Goal: Task Accomplishment & Management: Manage account settings

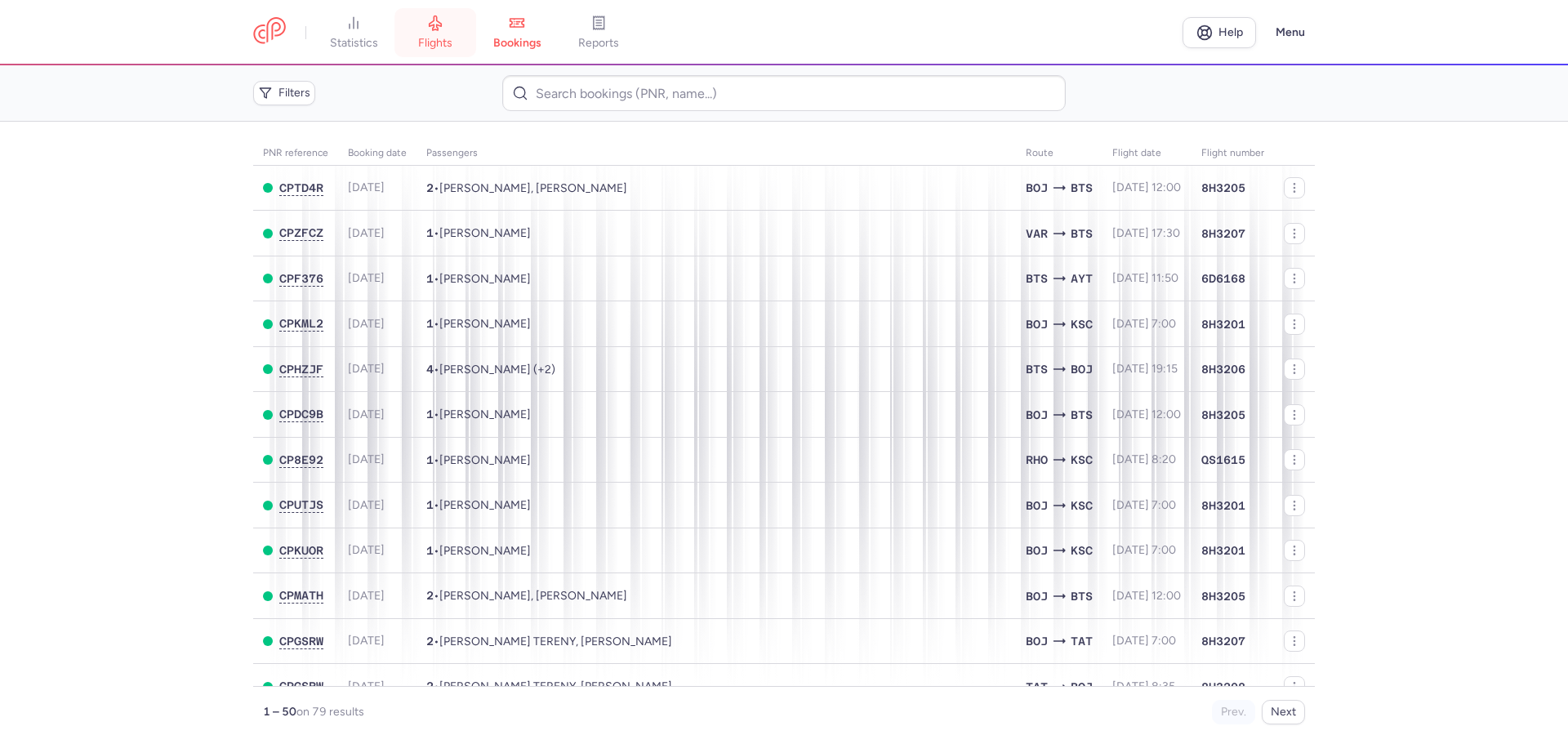
click at [429, 26] on icon at bounding box center [436, 23] width 17 height 17
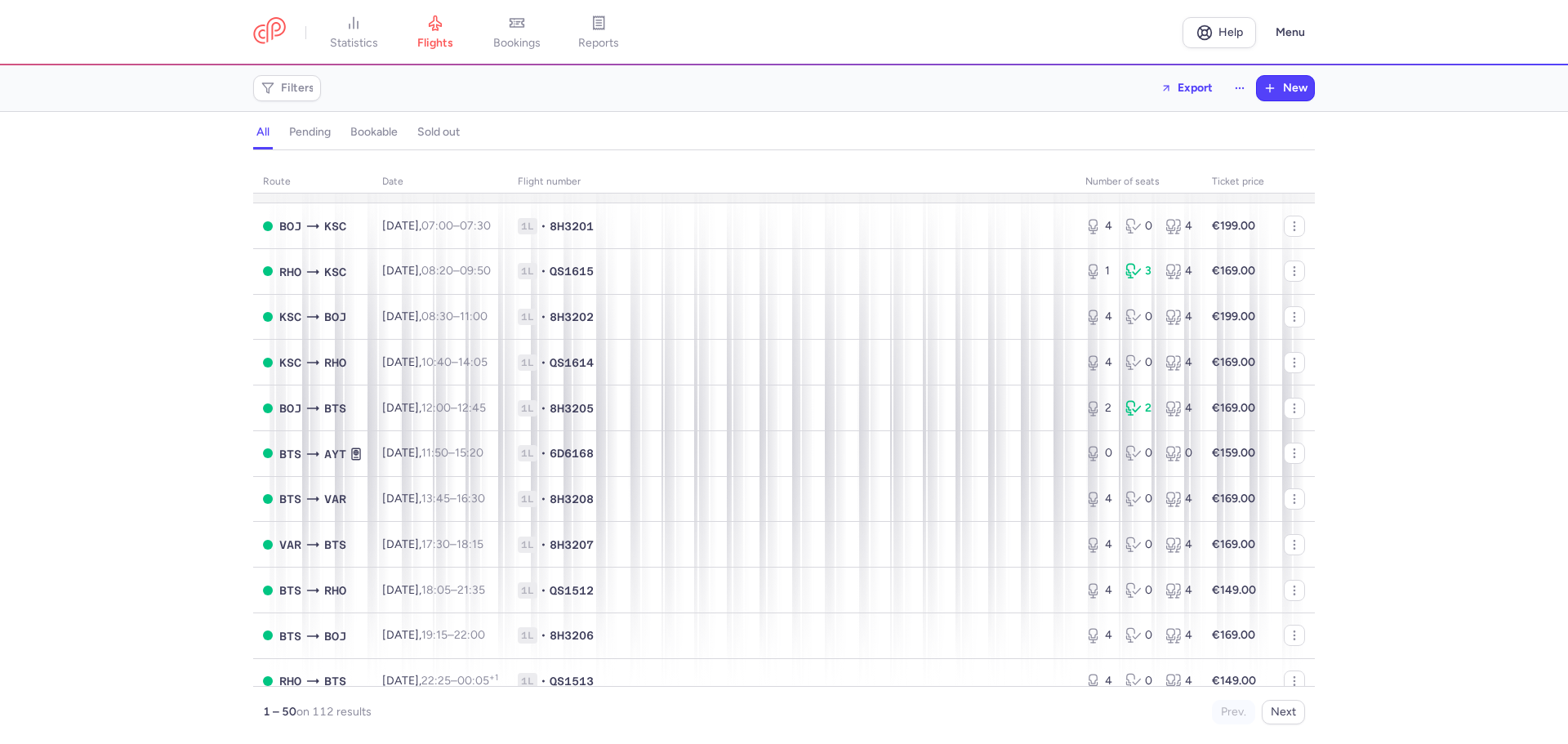
scroll to position [163, 0]
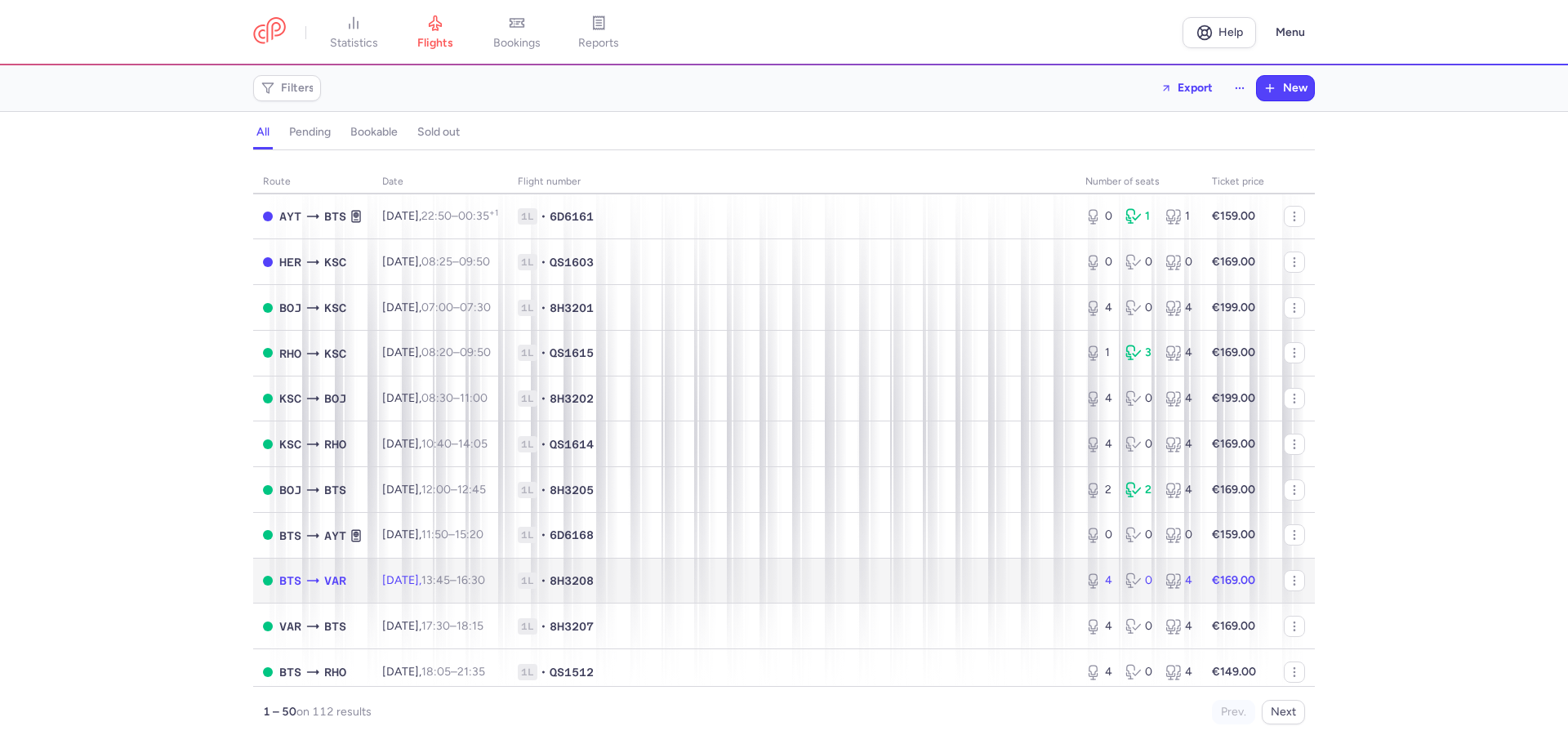
click at [469, 571] on td "[DATE] 13:45 – 16:30 +0" at bounding box center [440, 581] width 136 height 46
click at [988, 575] on span "1L • 8H3208" at bounding box center [791, 581] width 548 height 17
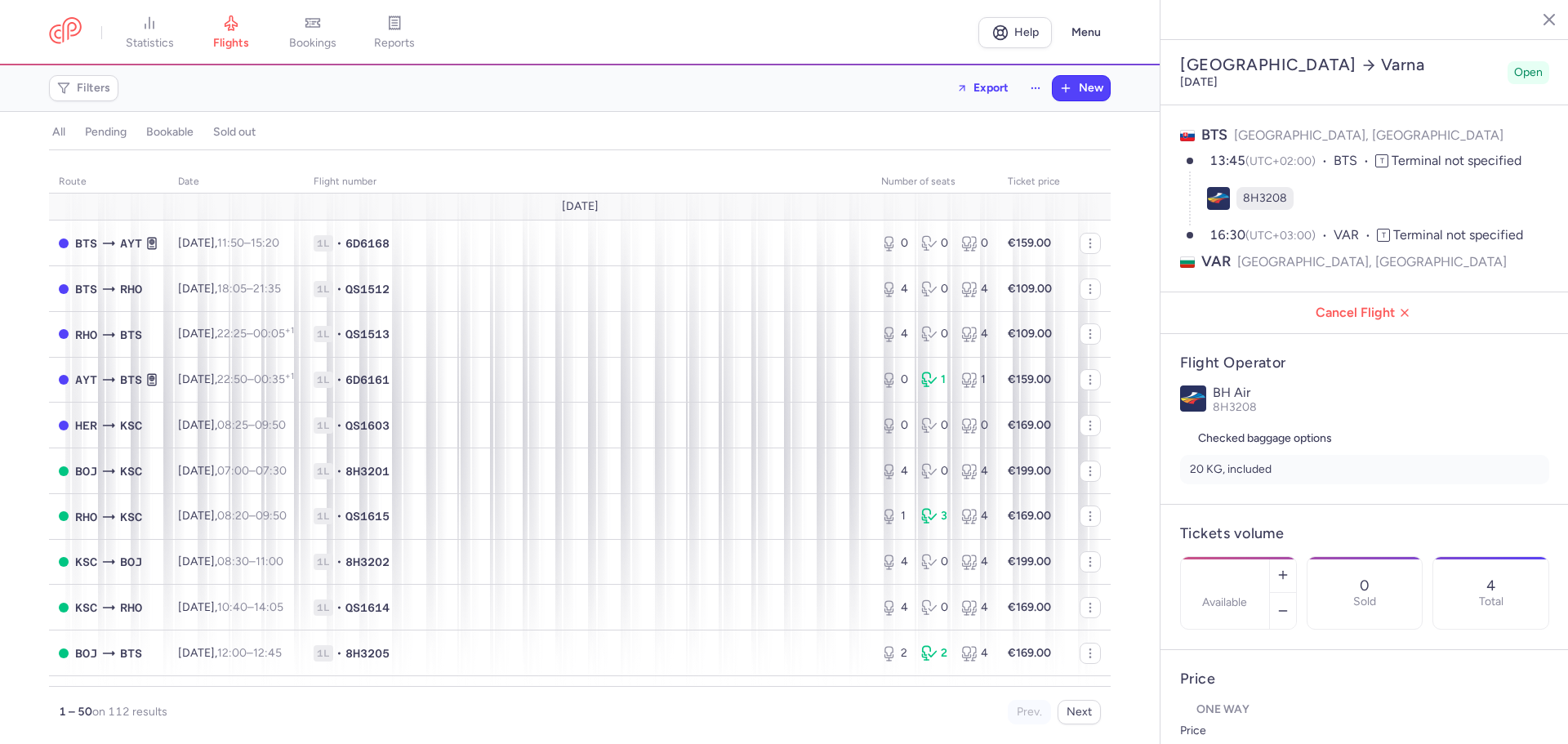
select select "days"
type input "4"
type input "169"
type input "2"
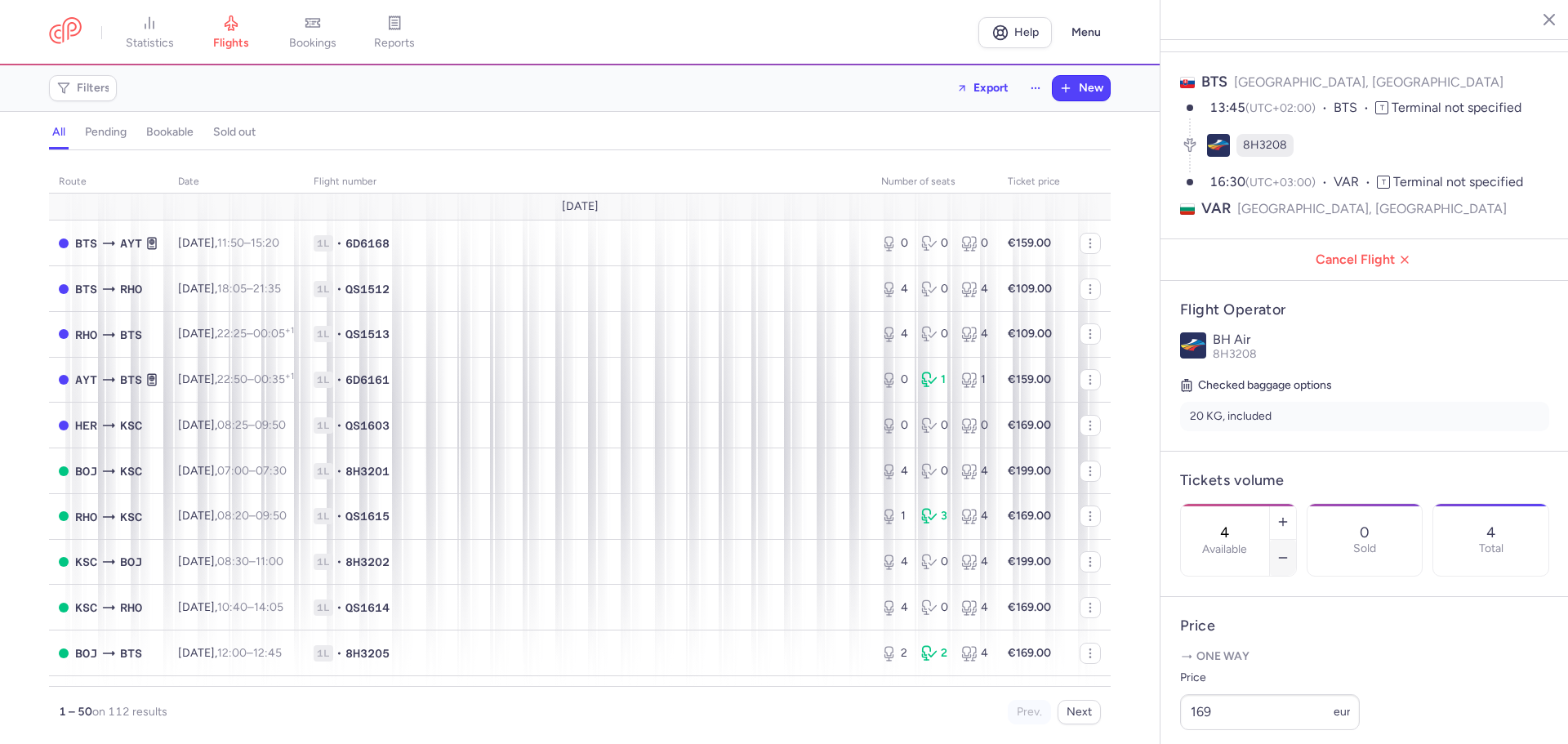
scroll to position [82, 0]
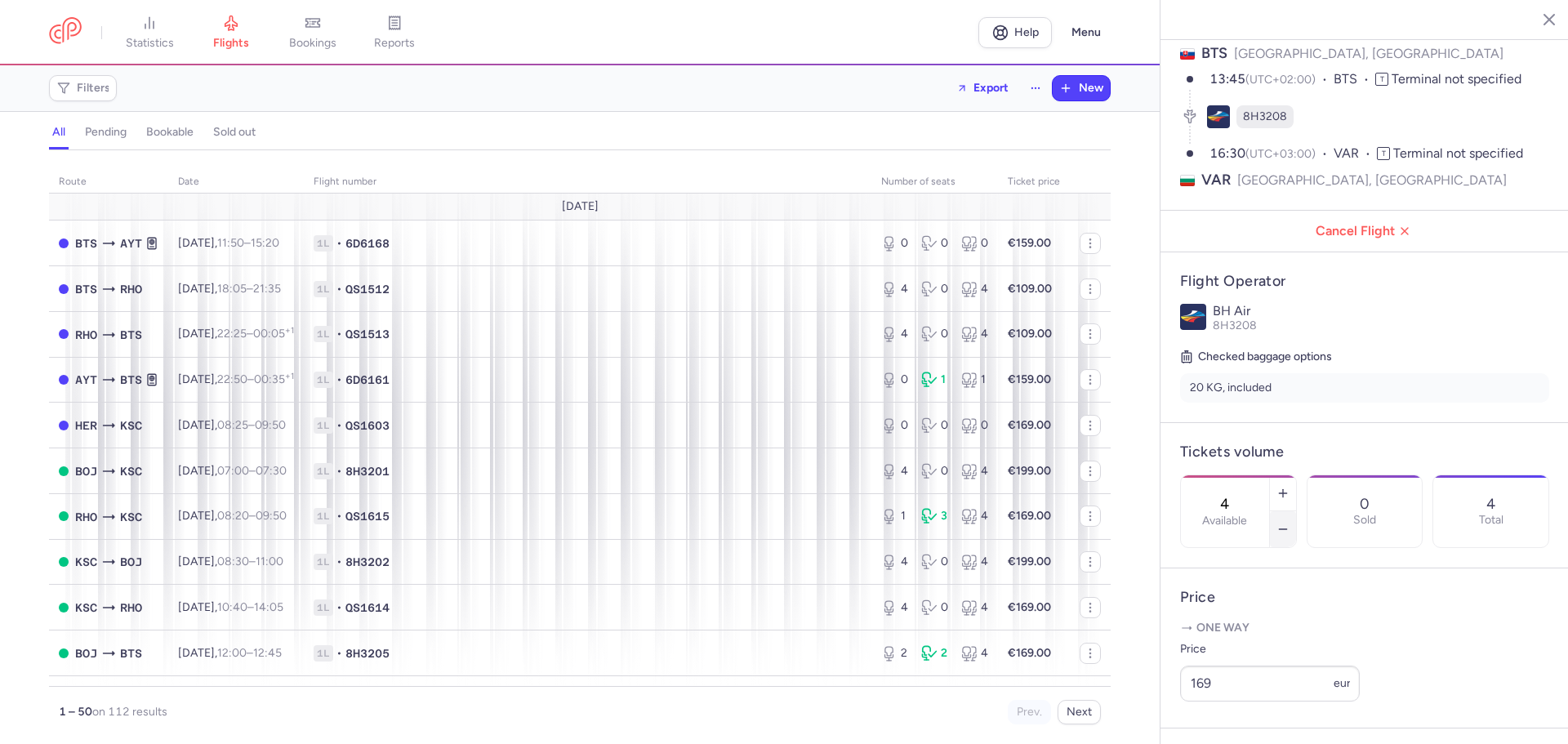
click at [1296, 511] on button "button" at bounding box center [1283, 528] width 26 height 36
click at [1283, 716] on button "Save changes" at bounding box center [1235, 712] width 108 height 36
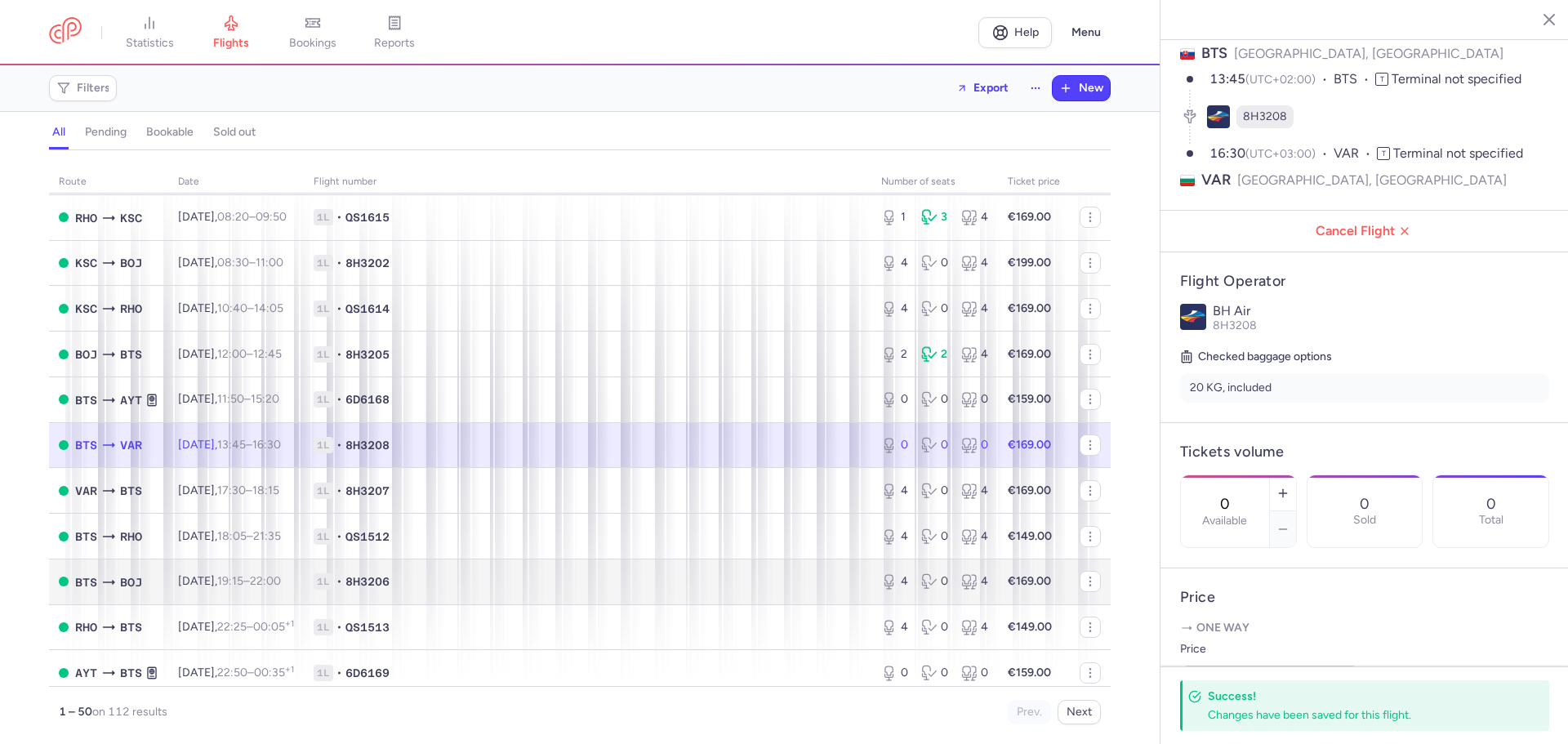
scroll to position [327, 0]
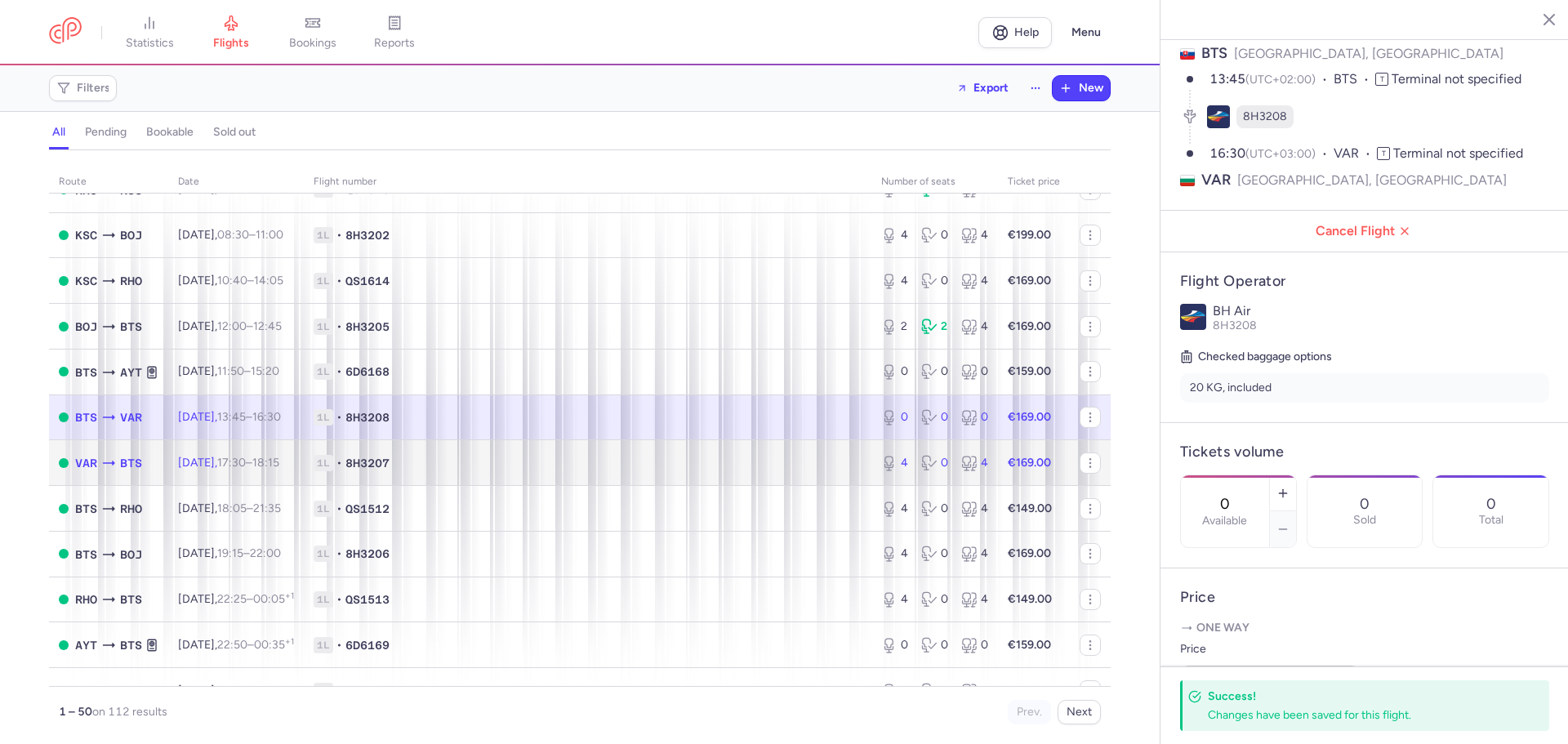
click at [170, 452] on td "Fri, 15 Aug, 17:30 – 18:15 +0" at bounding box center [236, 463] width 136 height 46
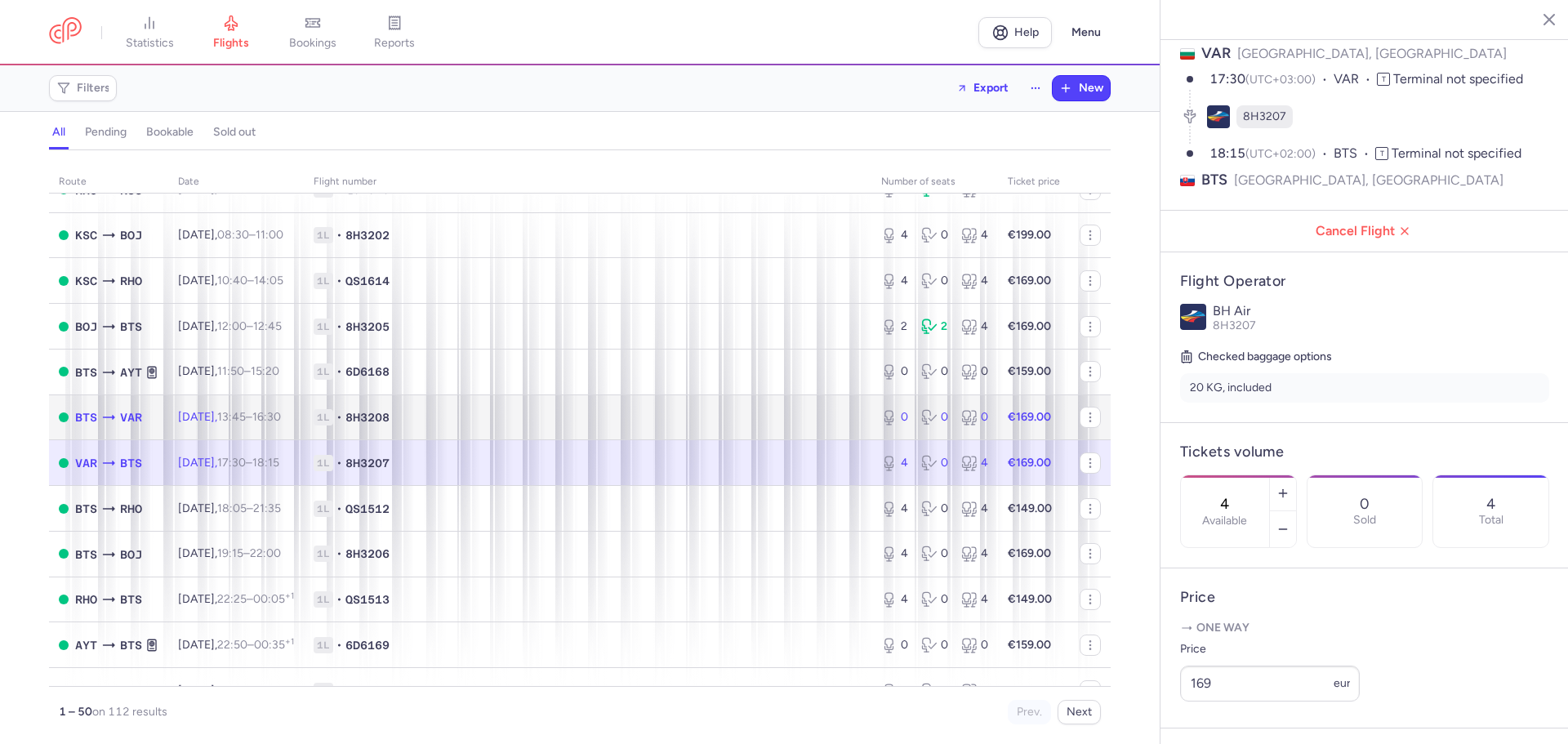
click at [275, 428] on td "[DATE] 13:45 – 16:30 +0" at bounding box center [236, 417] width 136 height 46
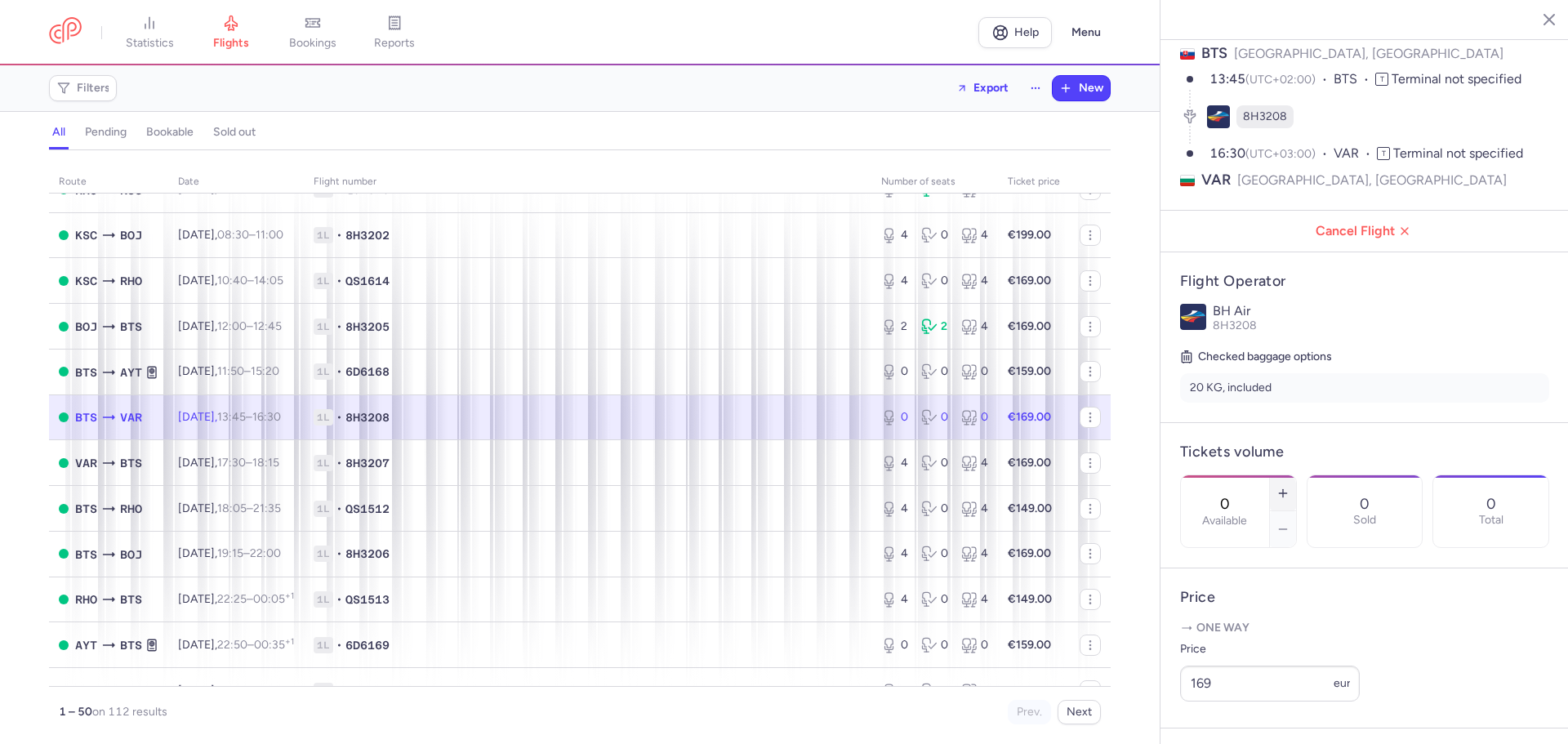
click at [1296, 475] on button "button" at bounding box center [1283, 493] width 26 height 36
click at [1218, 720] on button "Save changes" at bounding box center [1235, 712] width 108 height 36
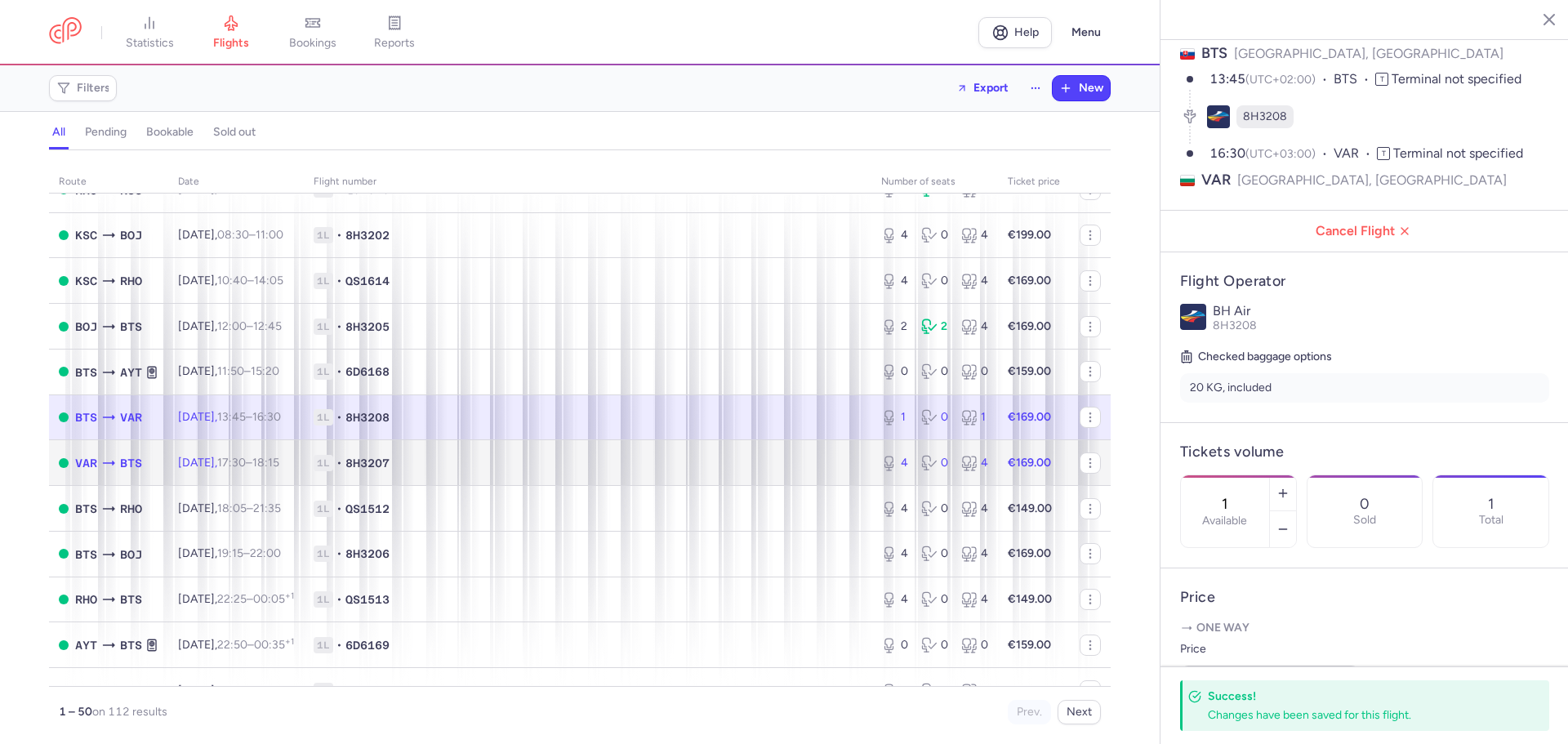
click at [209, 472] on td "Fri, 15 Aug, 17:30 – 18:15 +0" at bounding box center [236, 463] width 136 height 46
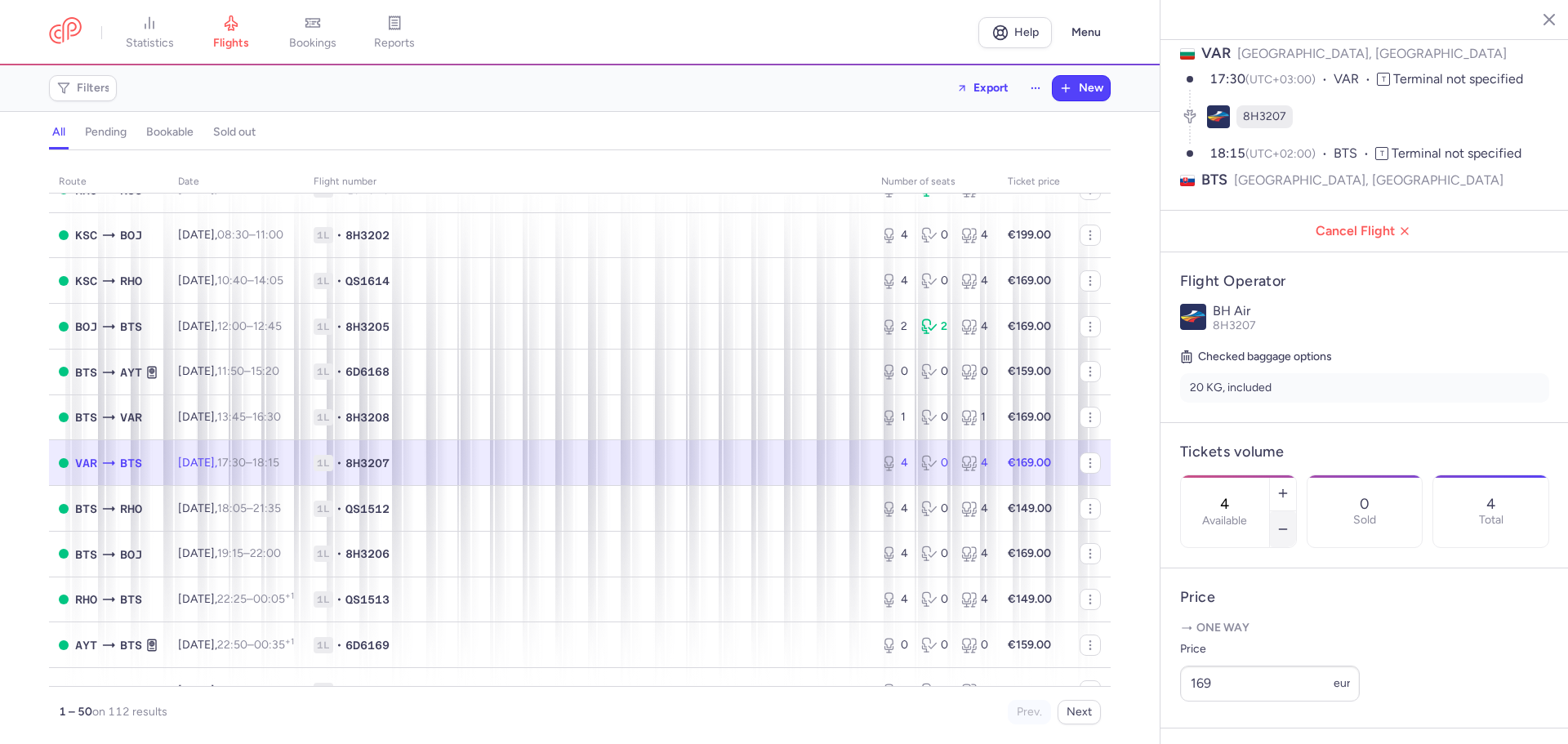
click at [1296, 511] on button "button" at bounding box center [1283, 528] width 26 height 36
click at [1245, 738] on footer "Save changes" at bounding box center [1364, 713] width 408 height 63
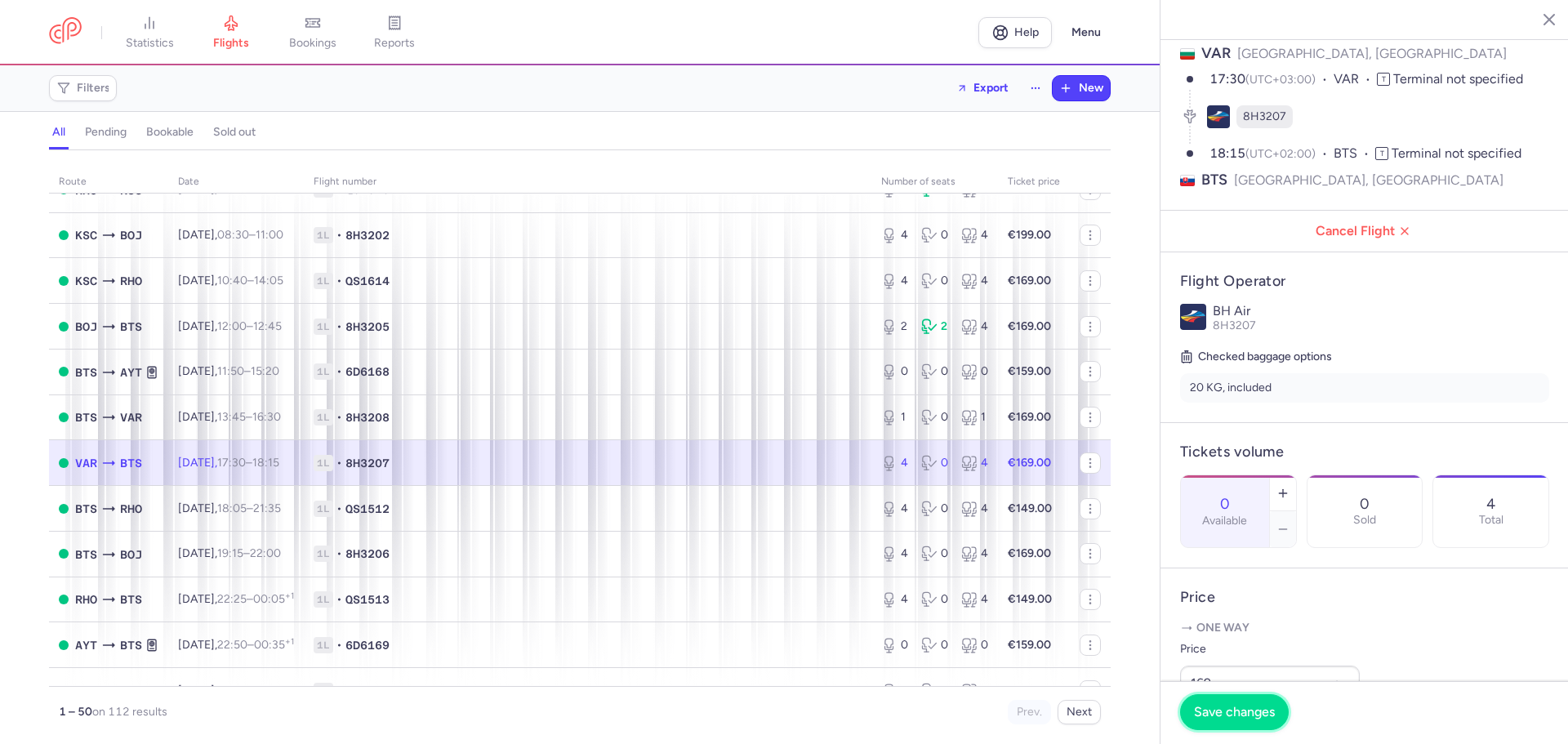
click at [1249, 723] on button "Save changes" at bounding box center [1235, 712] width 108 height 36
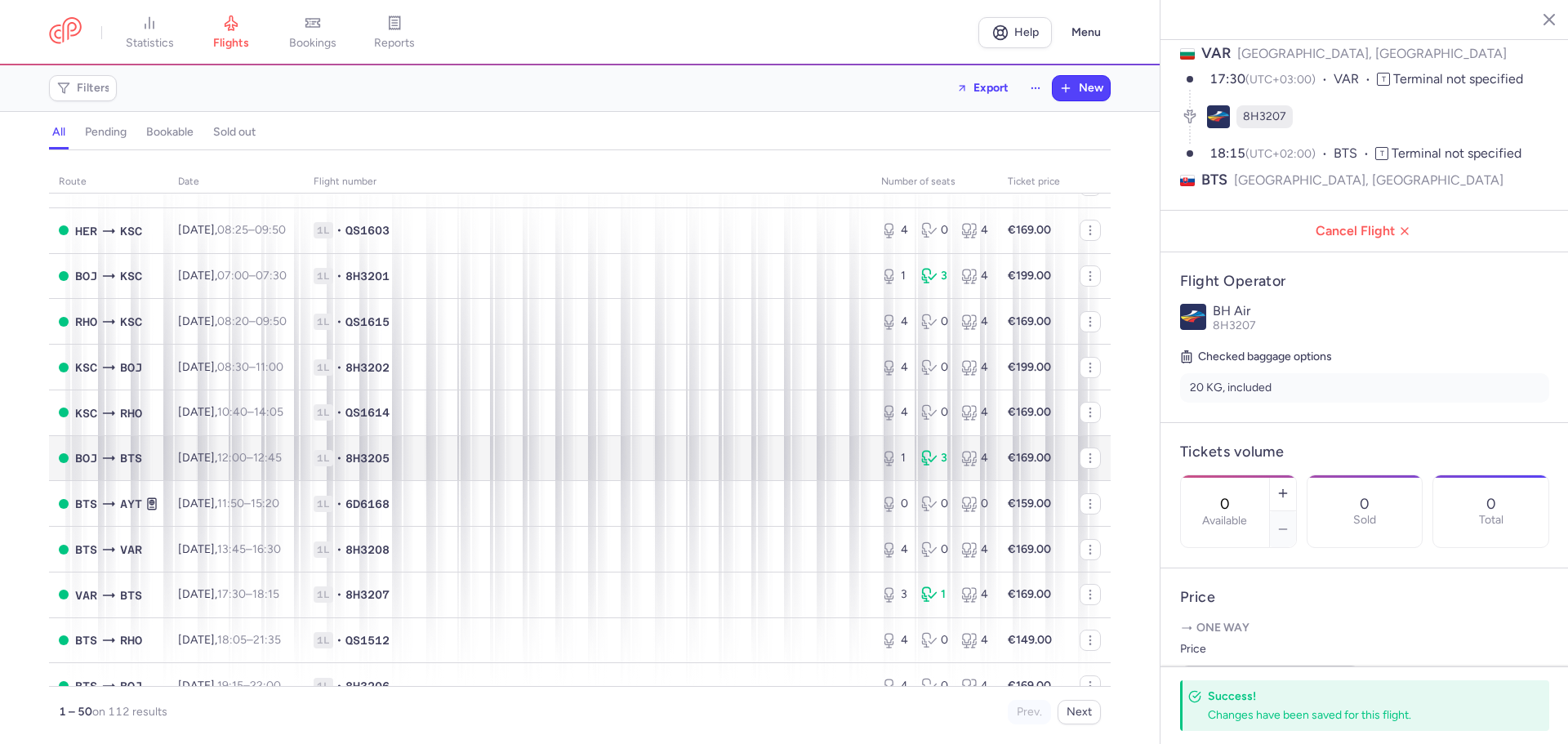
scroll to position [1226, 0]
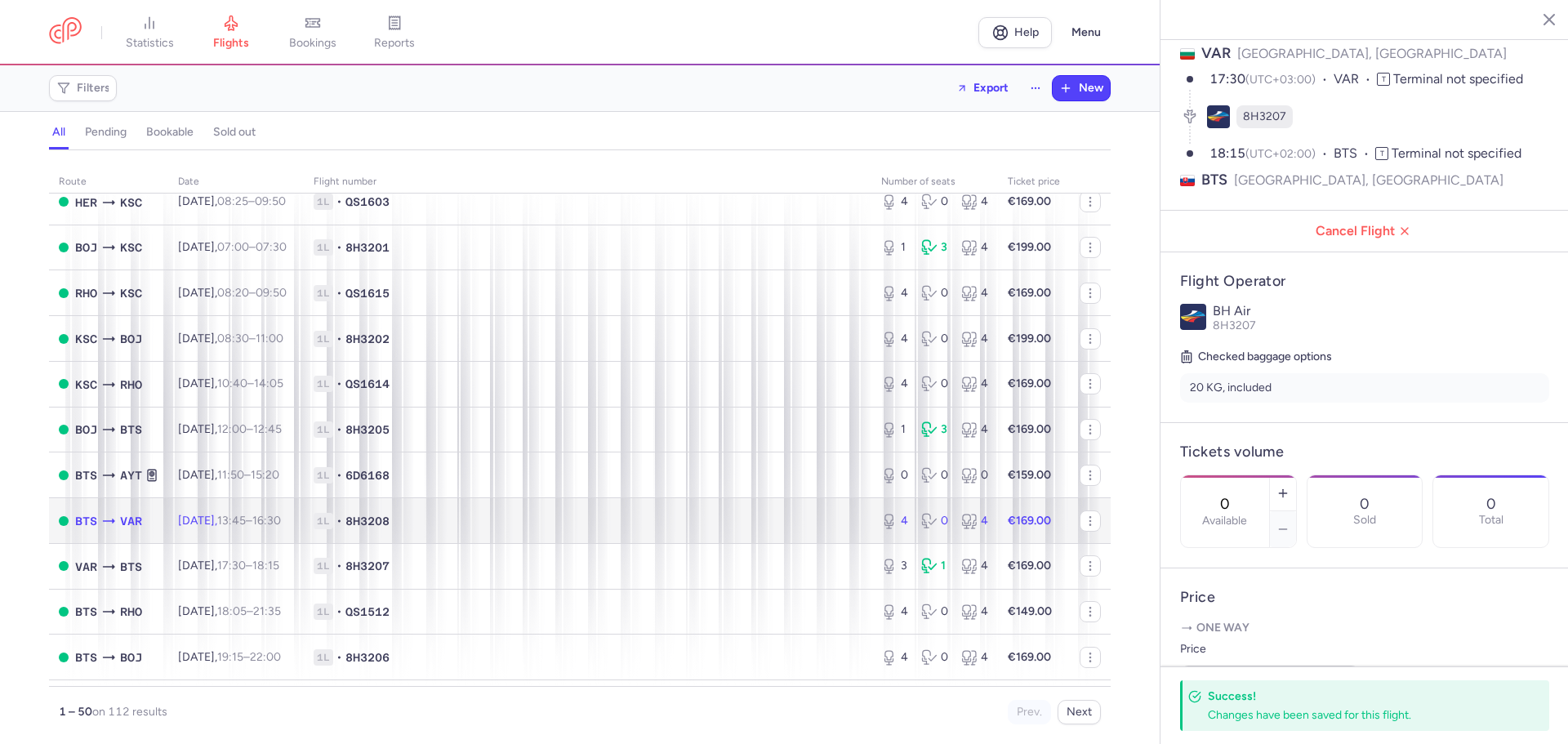
click at [187, 523] on span "Fri, 22 Aug, 13:45 – 16:30 +0" at bounding box center [229, 520] width 103 height 14
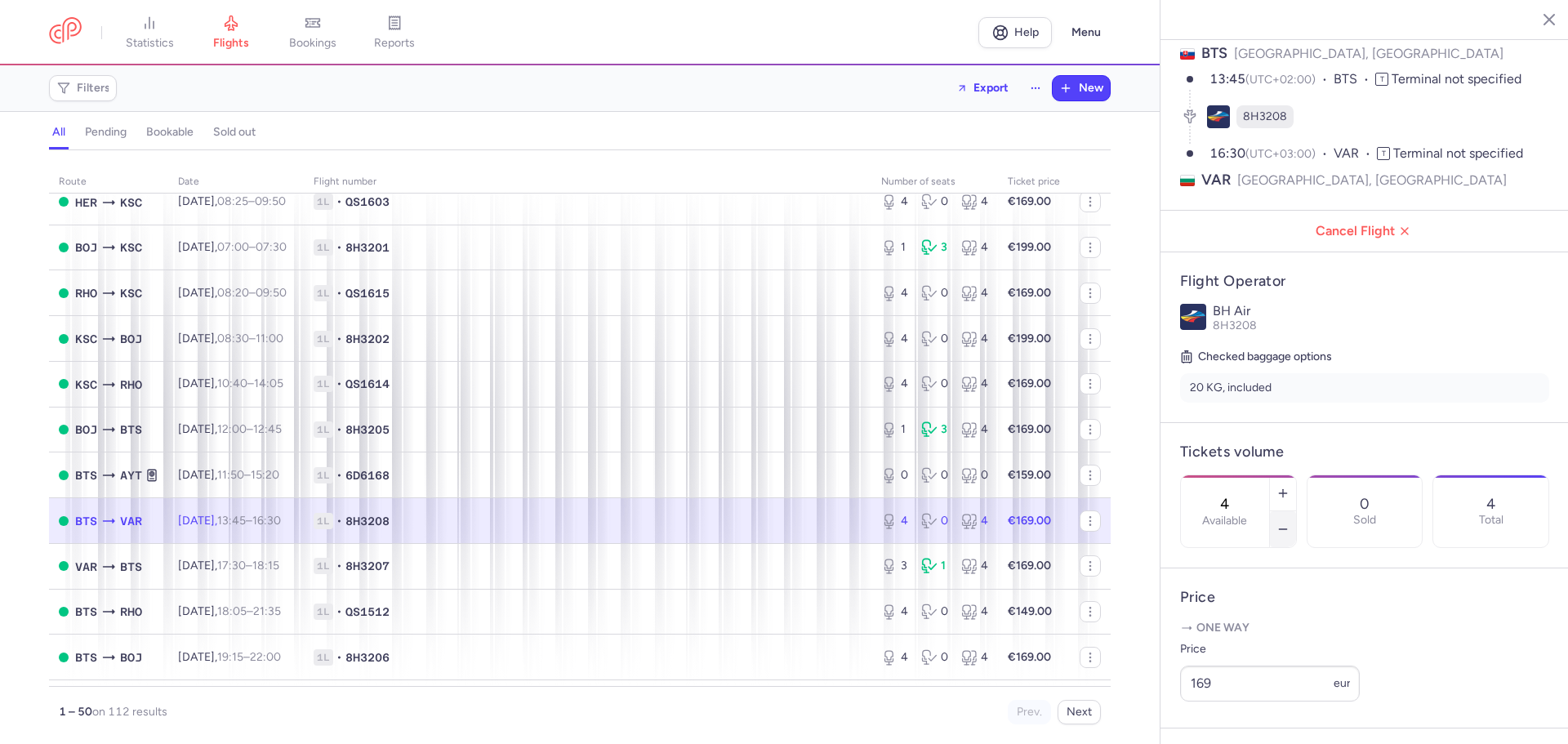
click at [1290, 523] on icon "button" at bounding box center [1284, 529] width 13 height 13
click at [1286, 529] on line "button" at bounding box center [1283, 529] width 7 height 0
click at [1290, 487] on icon "button" at bounding box center [1284, 494] width 13 height 13
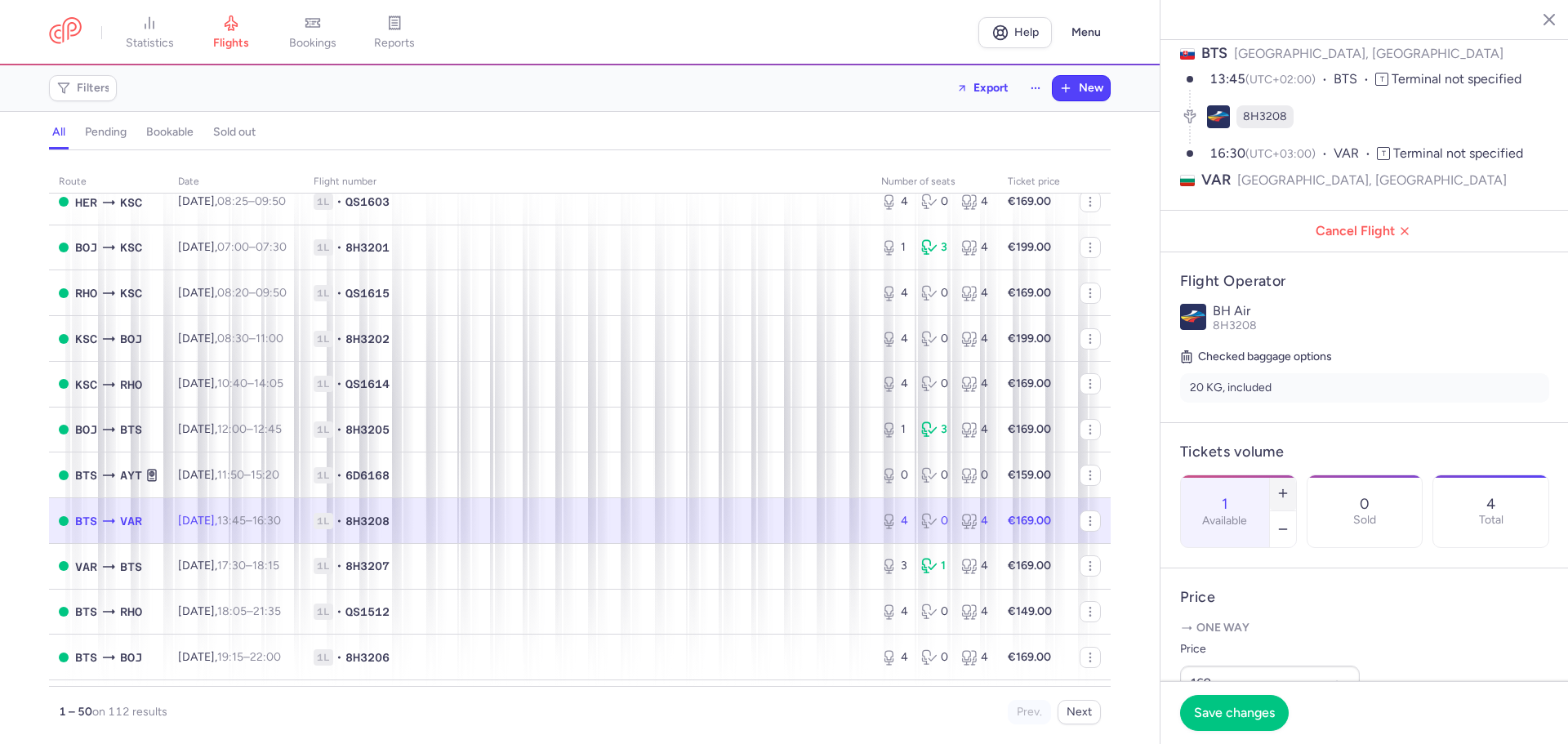
click at [1290, 487] on icon "button" at bounding box center [1284, 494] width 13 height 13
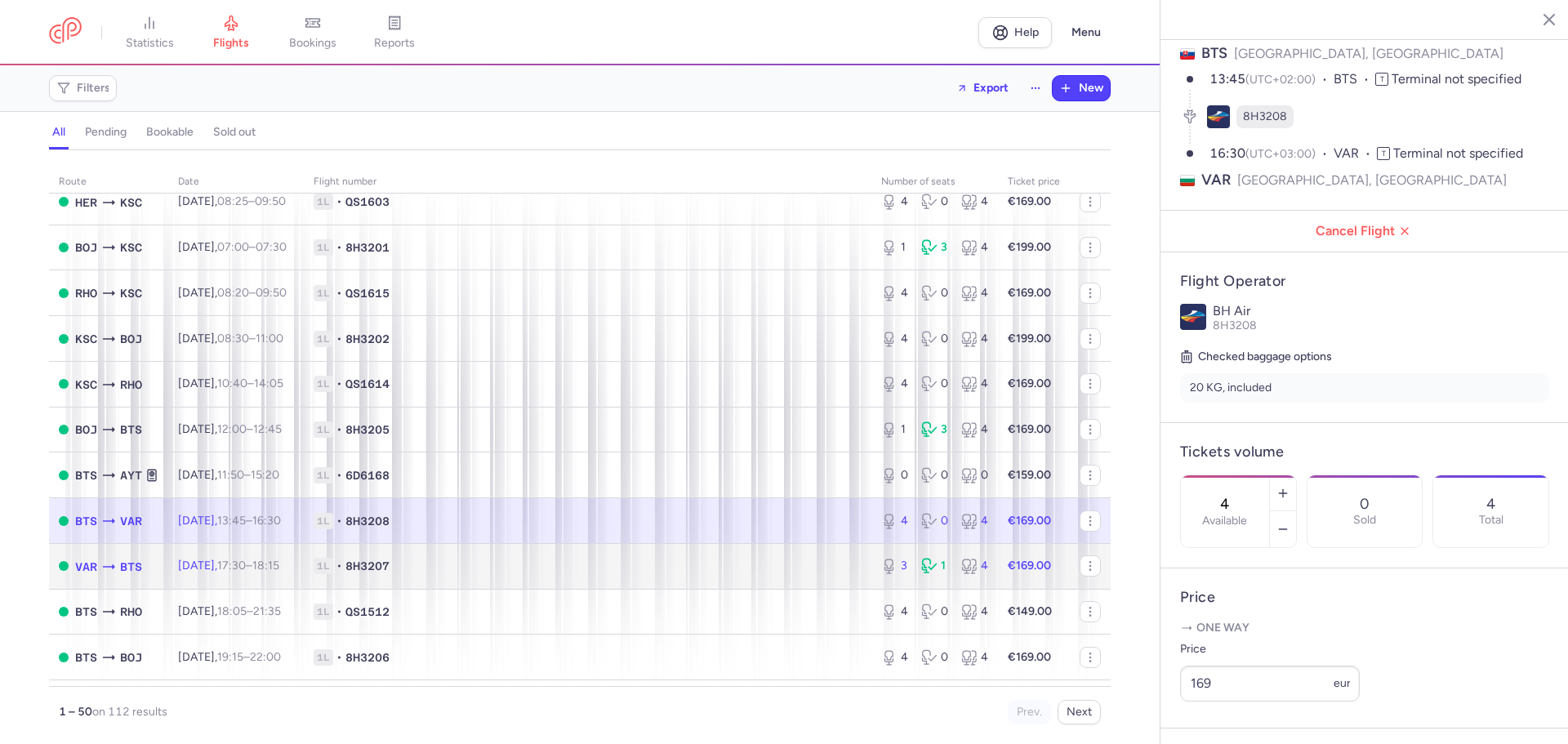
click at [246, 574] on td "Fri, 22 Aug, 17:30 – 18:15 +0" at bounding box center [236, 566] width 136 height 46
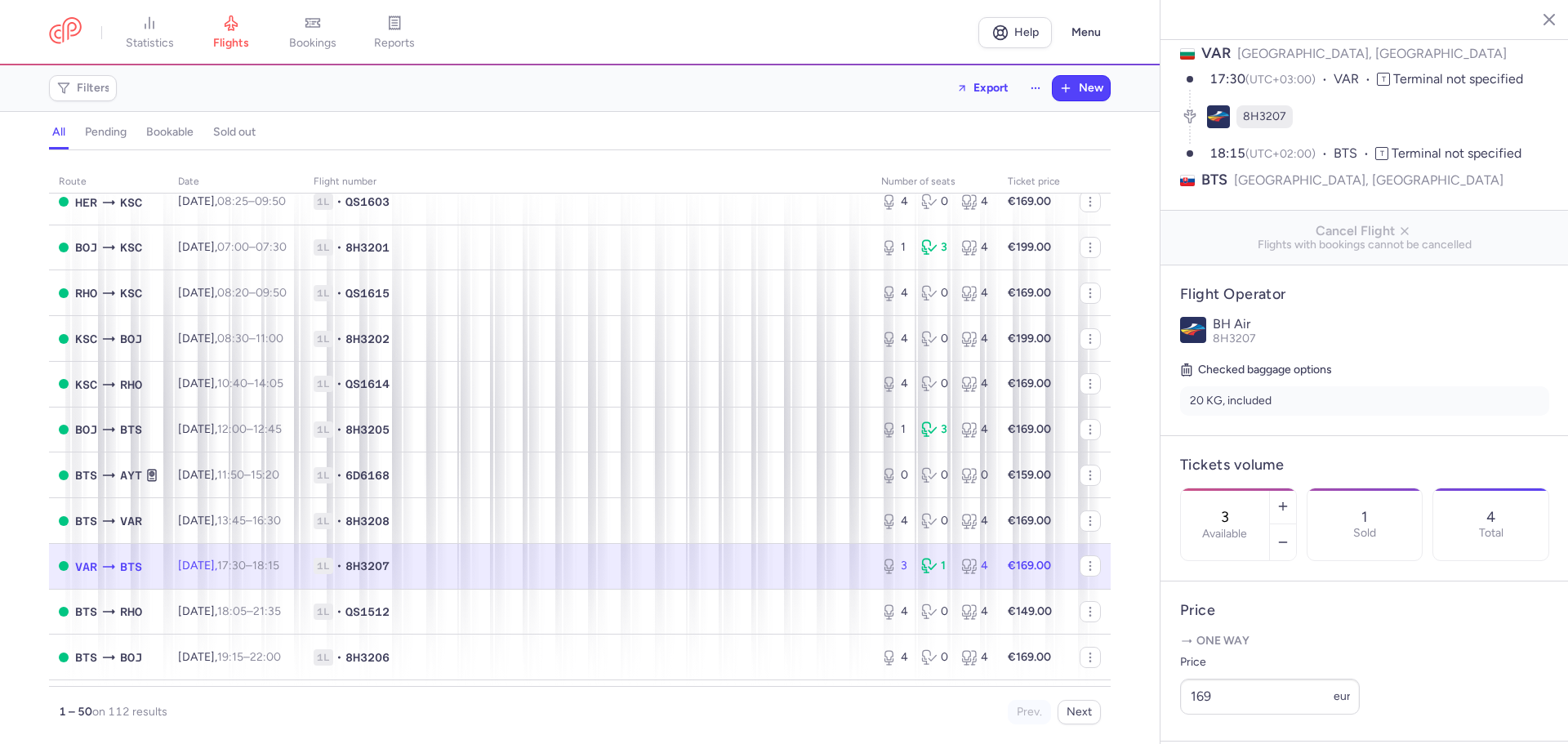
click at [1366, 506] on div "1 Sold" at bounding box center [1365, 524] width 116 height 72
click at [1296, 525] on button "button" at bounding box center [1283, 542] width 26 height 36
click at [1246, 727] on button "Save changes" at bounding box center [1235, 712] width 108 height 36
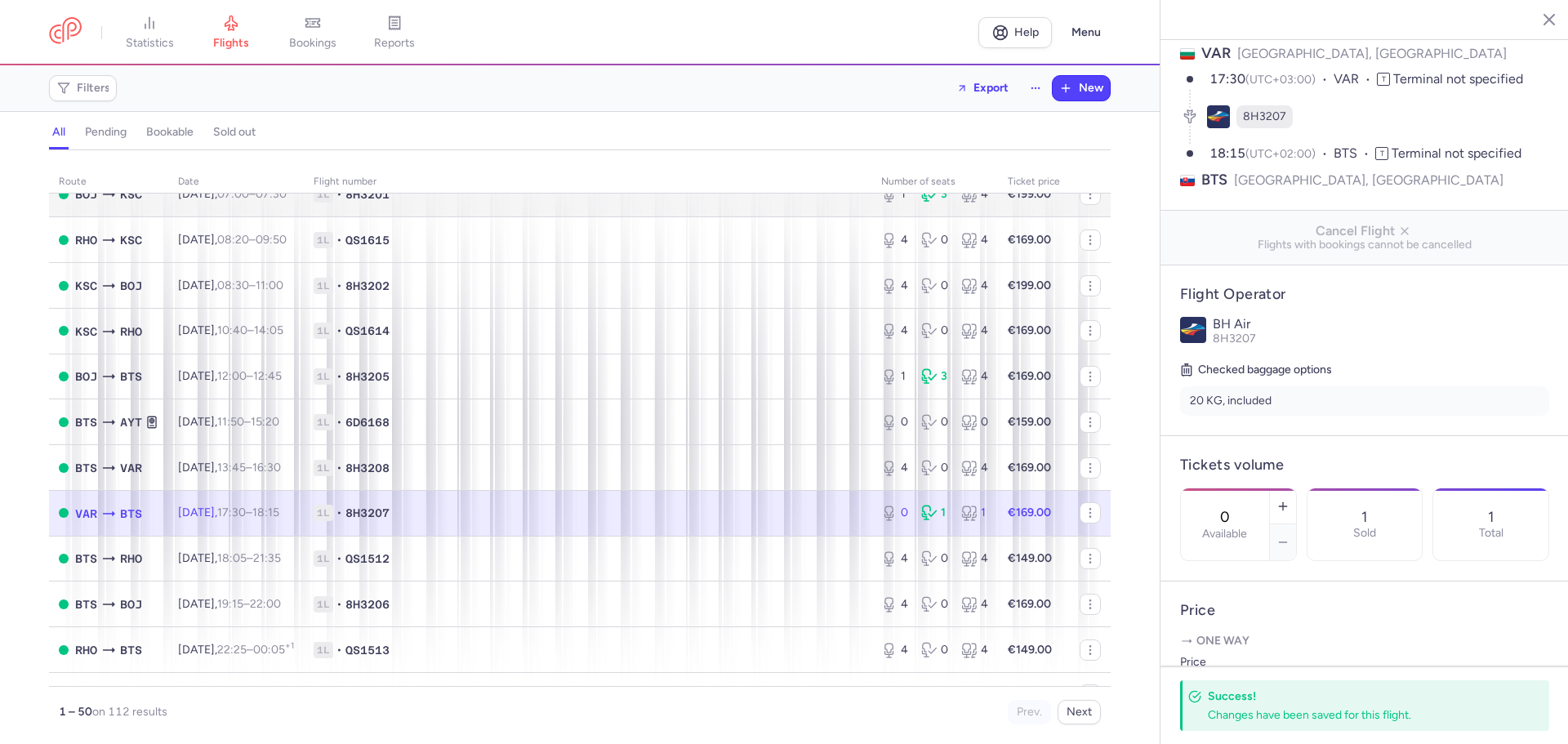
scroll to position [1307, 0]
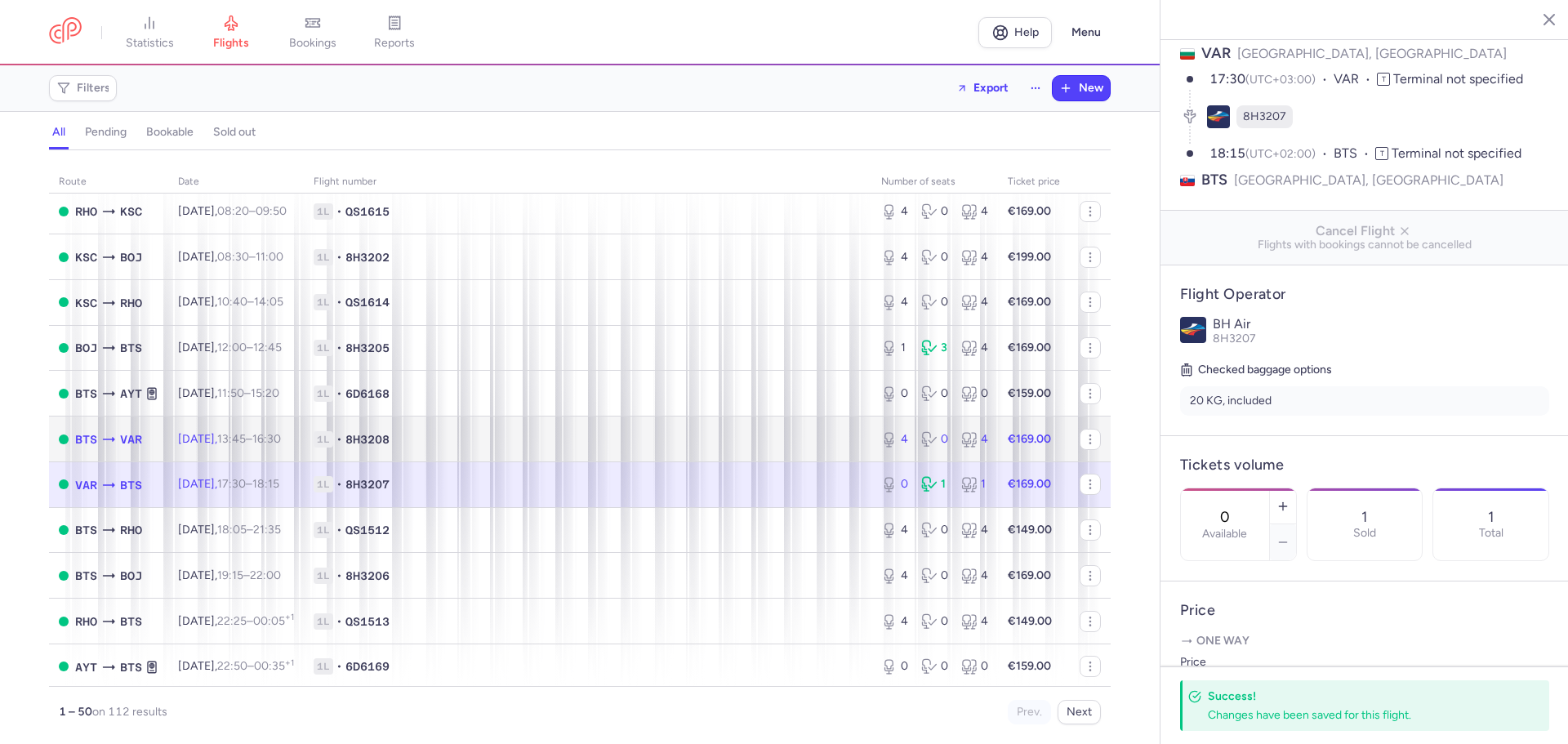
click at [219, 449] on td "Fri, 22 Aug, 13:45 – 16:30 +0" at bounding box center [236, 439] width 136 height 46
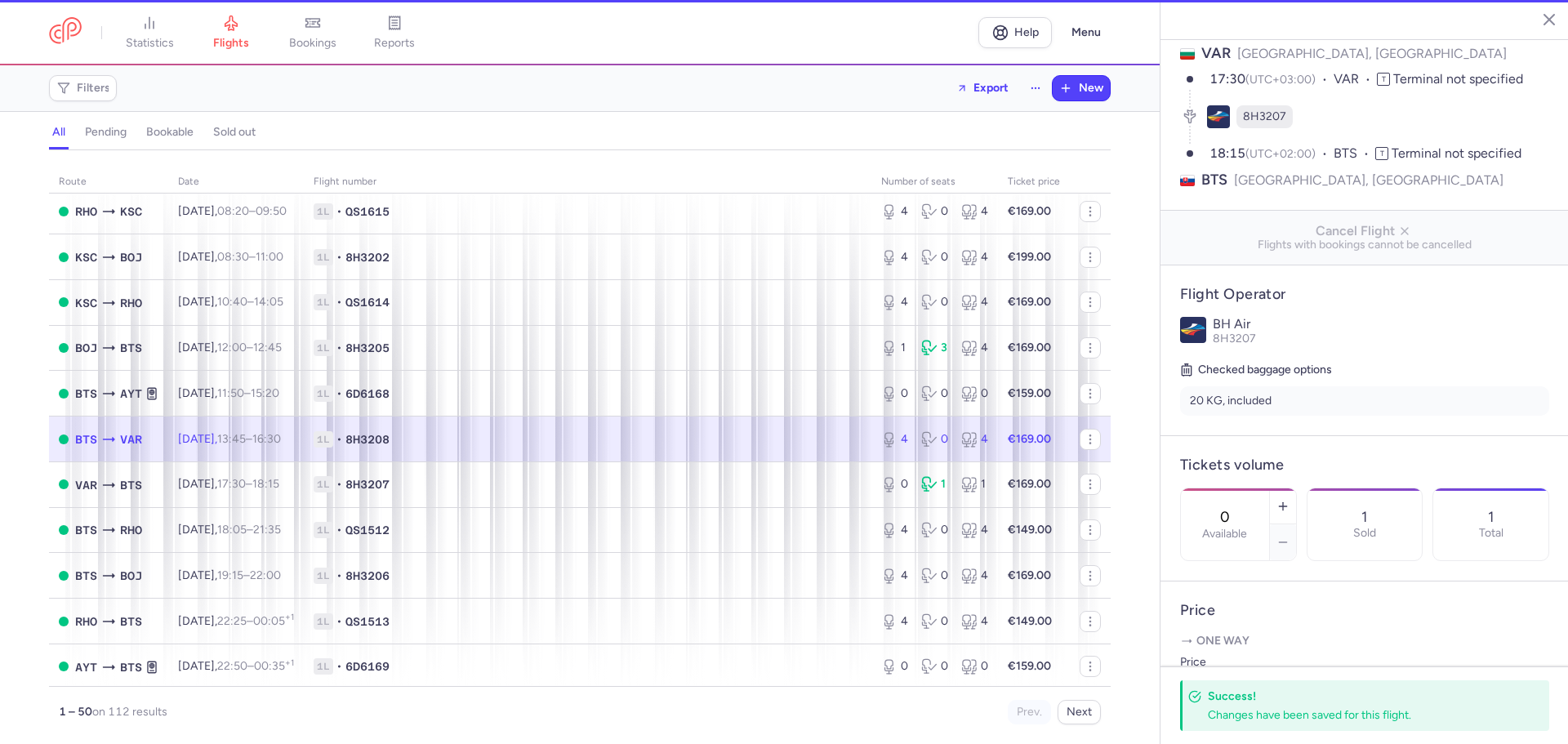
type input "4"
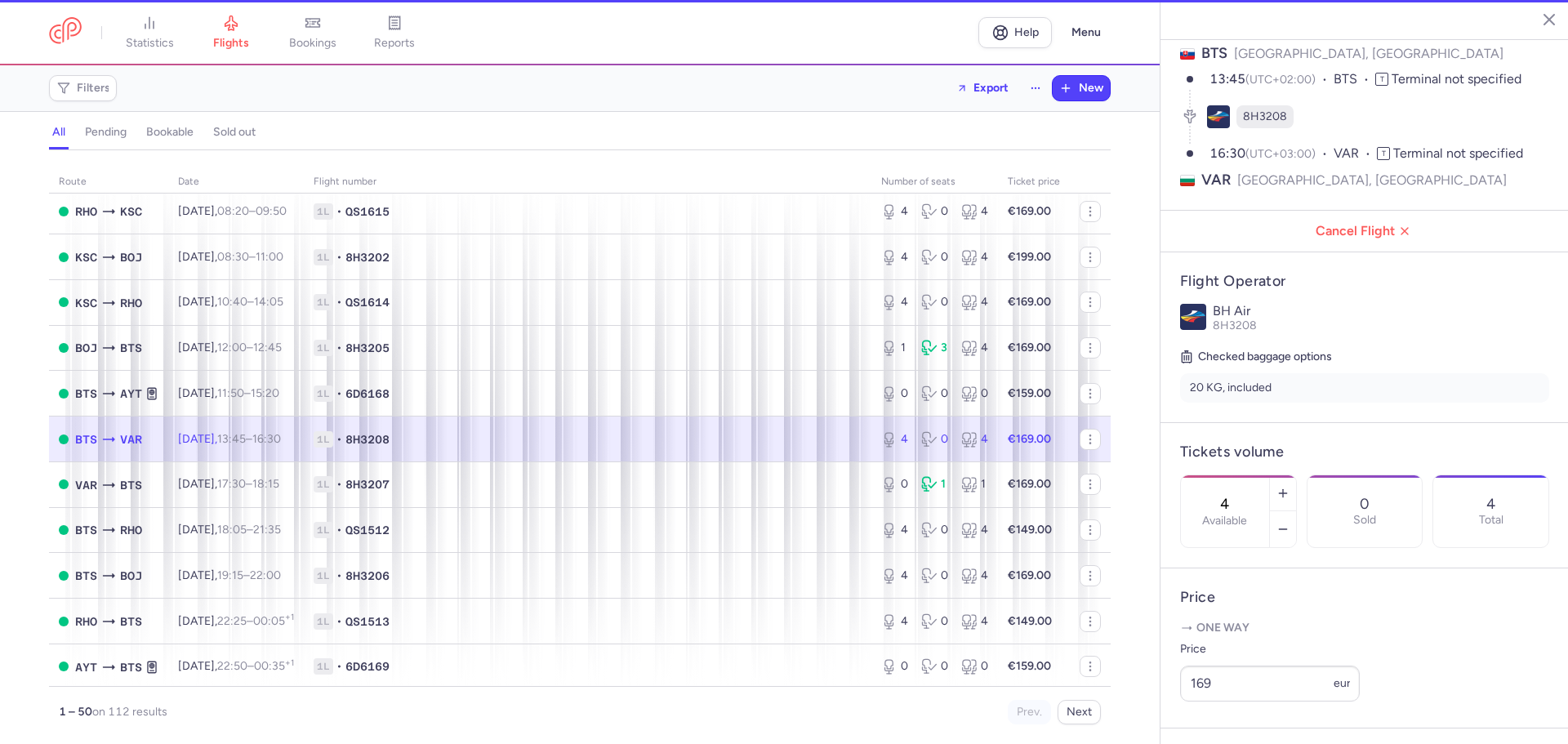
scroll to position [382, 0]
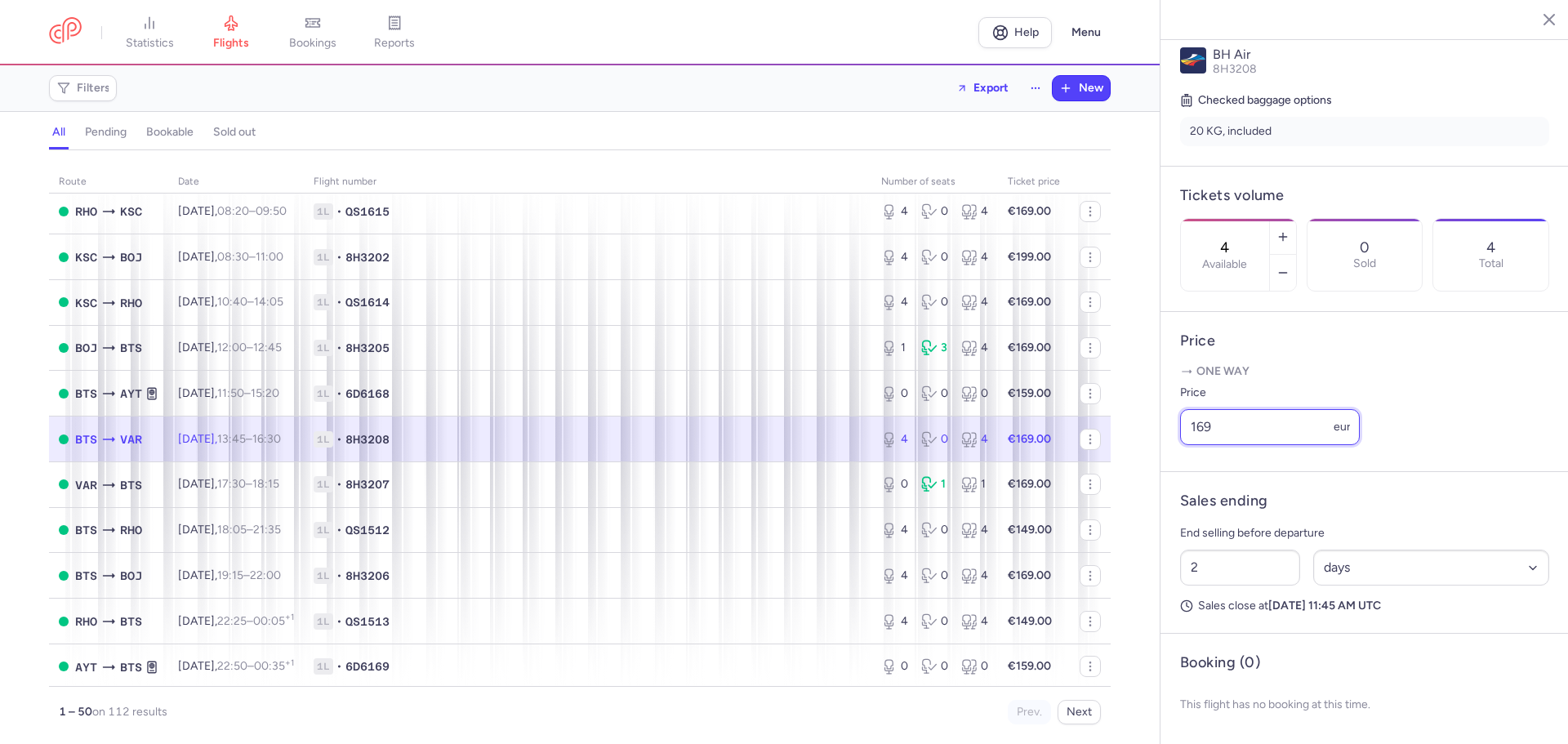
click at [1218, 428] on input "169" at bounding box center [1271, 427] width 180 height 36
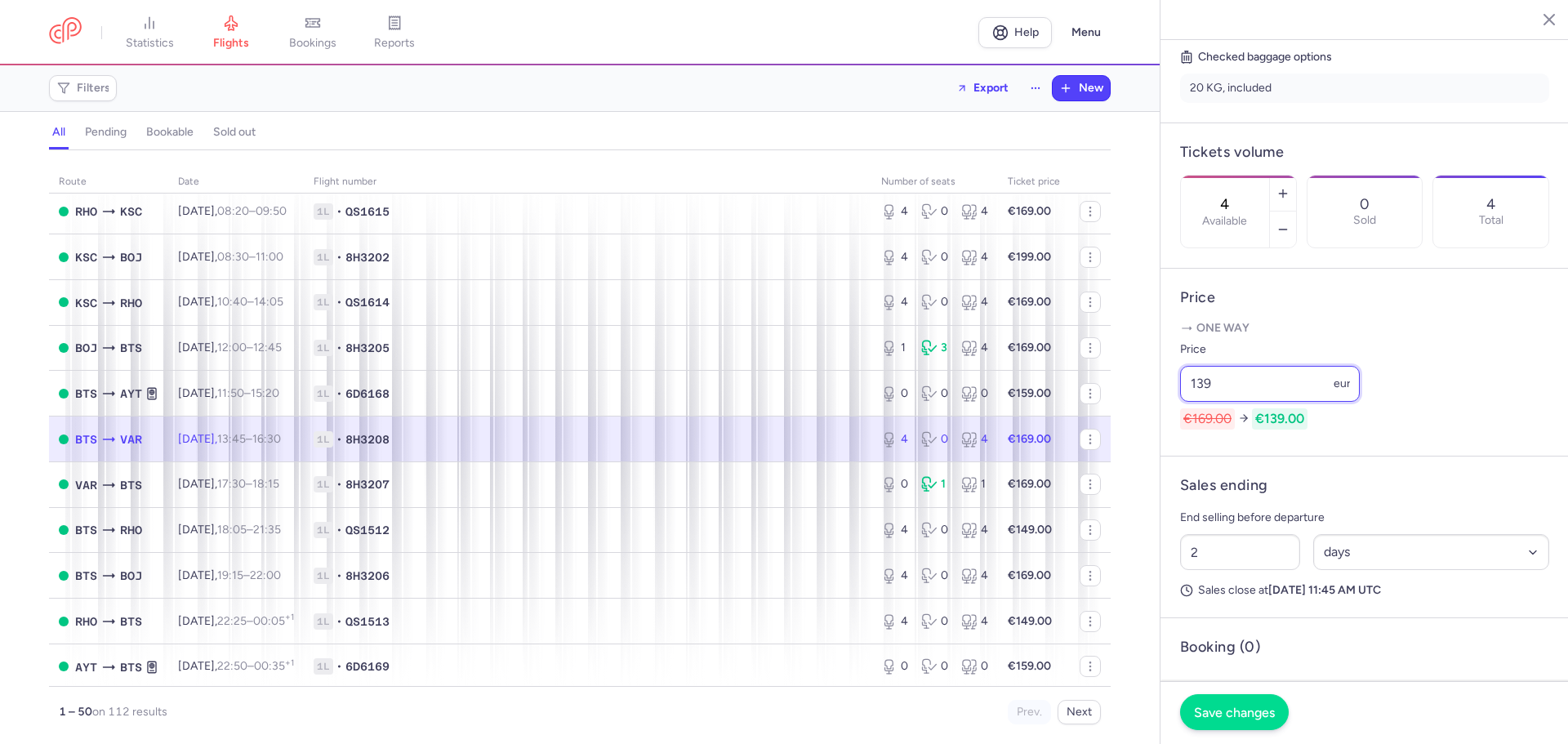
type input "139"
click at [1223, 720] on button "Save changes" at bounding box center [1235, 712] width 108 height 36
